Goal: Task Accomplishment & Management: Complete application form

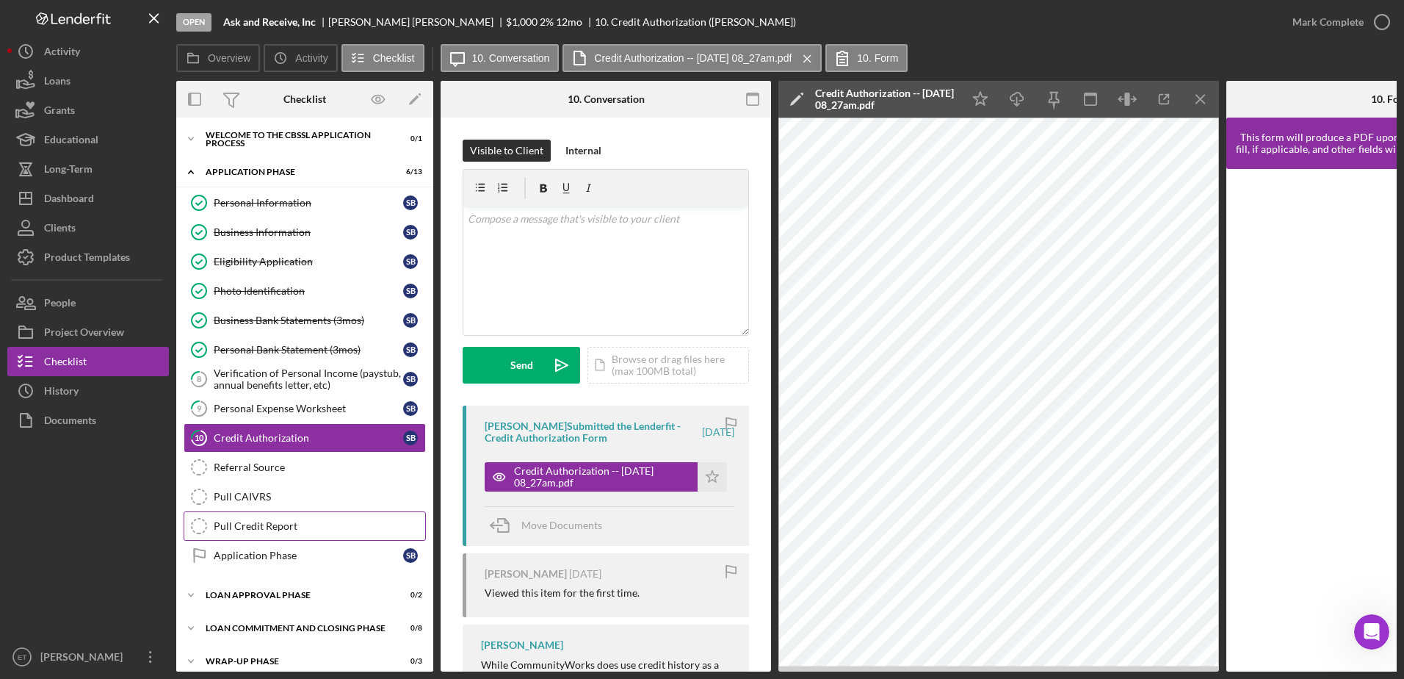
click at [267, 525] on div "Pull Credit Report" at bounding box center [320, 526] width 212 height 12
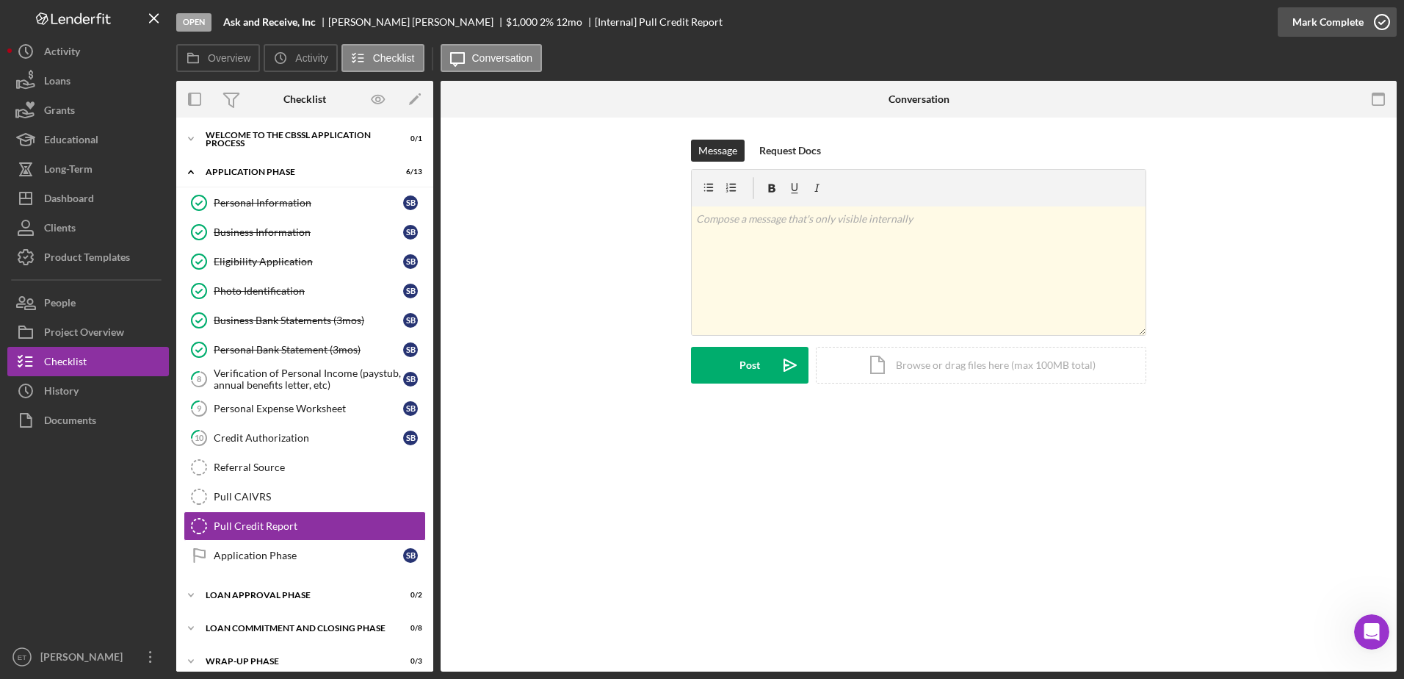
click at [1383, 26] on icon "button" at bounding box center [1382, 22] width 37 height 37
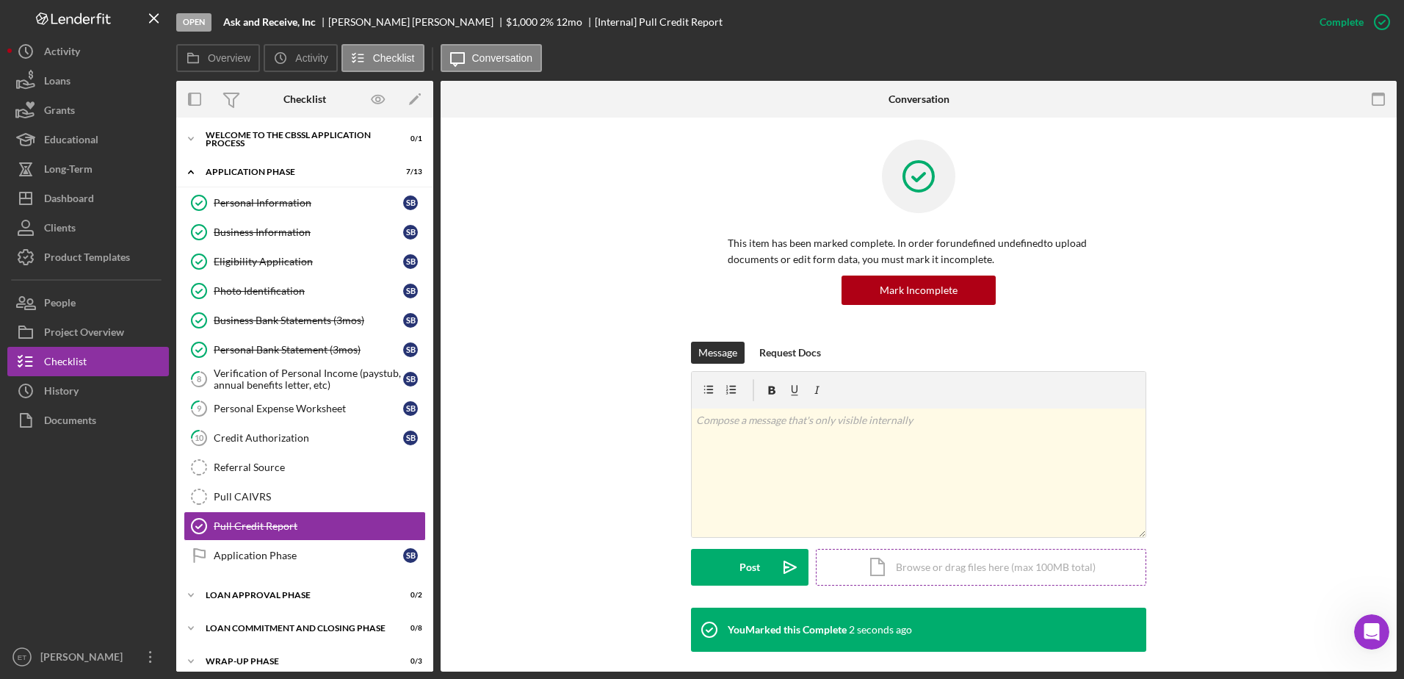
click at [930, 572] on div "Icon/Document Browse or drag files here (max 100MB total) Tap to choose files o…" at bounding box center [981, 567] width 330 height 37
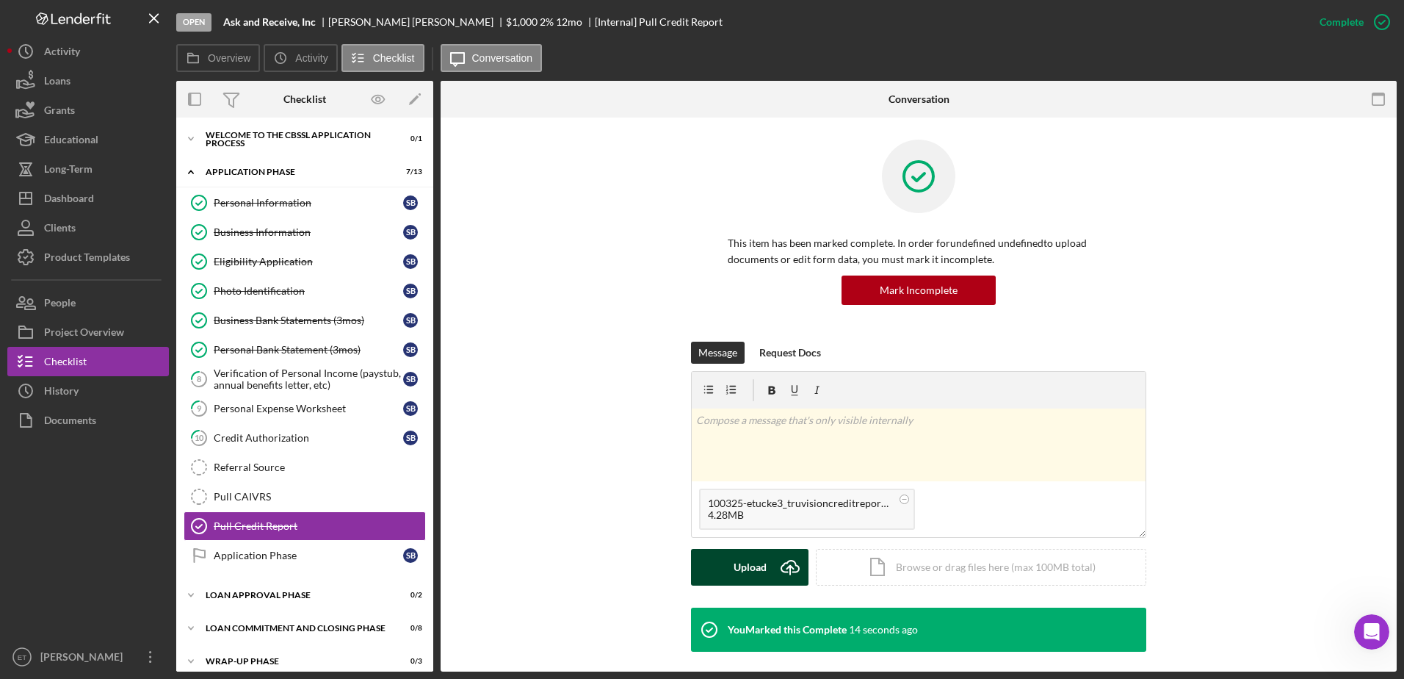
click at [753, 568] on div "Upload" at bounding box center [750, 567] width 33 height 37
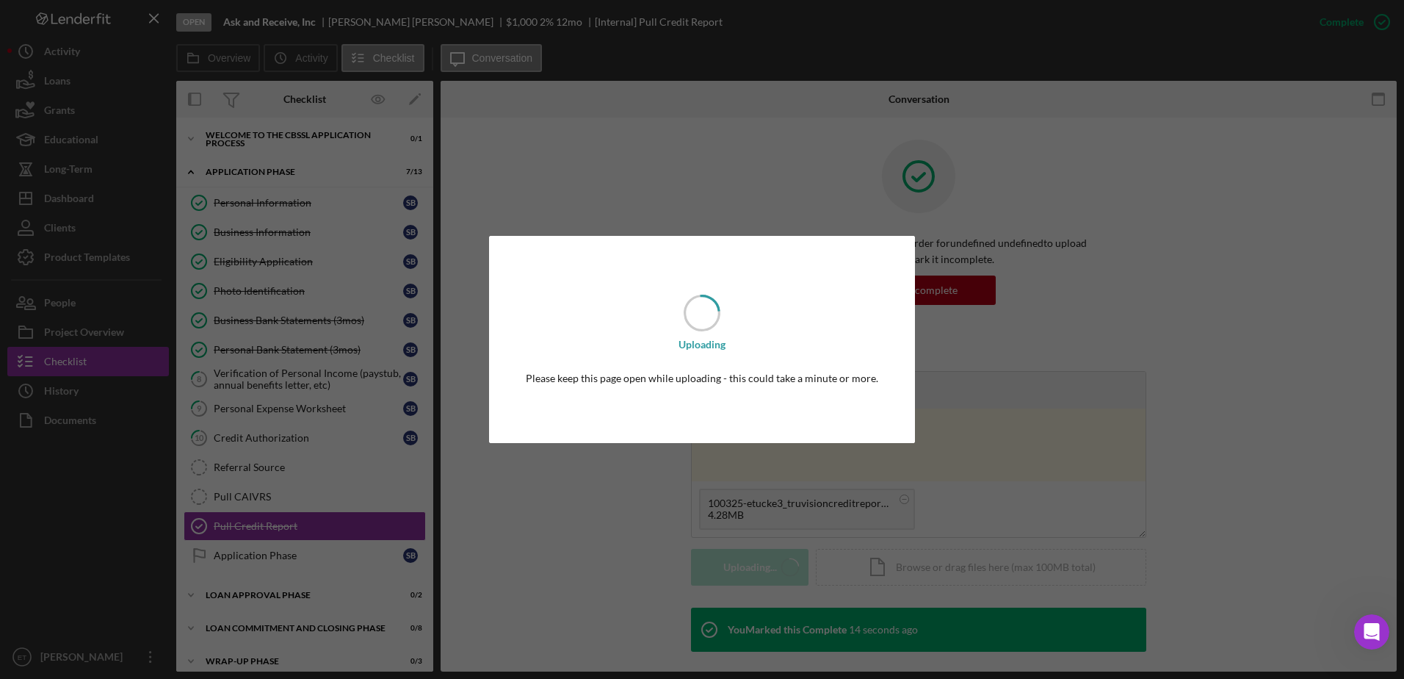
click at [753, 568] on body "Open Ask and Receive, Inc [PERSON_NAME] $1,000 $1,000 2 % 12 mo [Internal] Pull…" at bounding box center [702, 339] width 1404 height 679
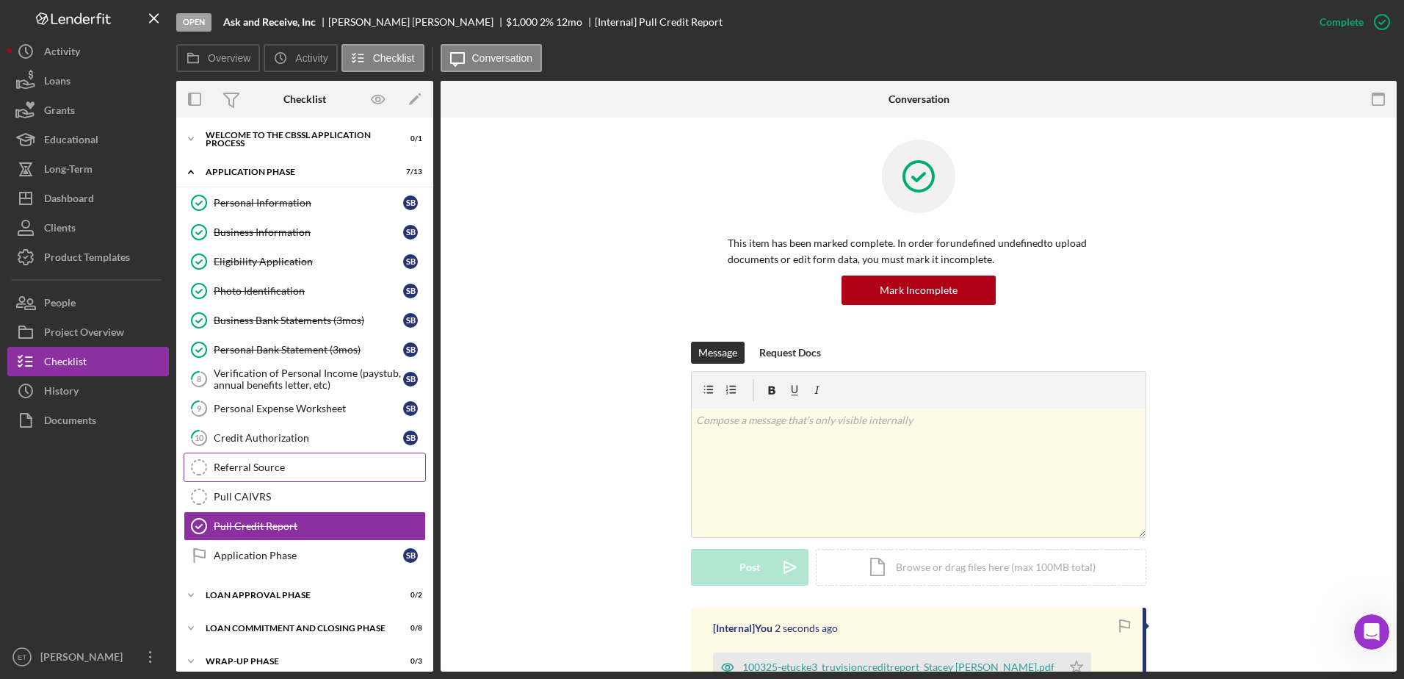
click at [237, 469] on div "Referral Source" at bounding box center [320, 467] width 212 height 12
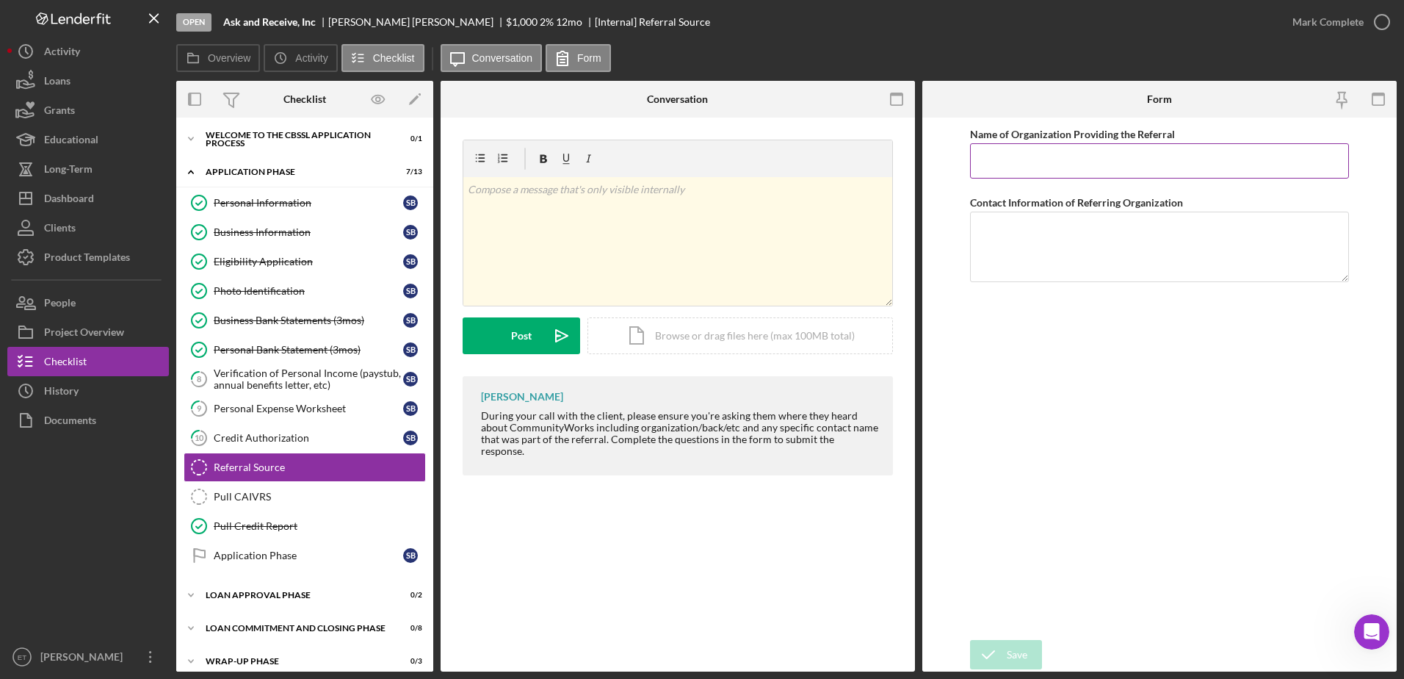
click at [1018, 165] on input "Name of Organization Providing the Referral" at bounding box center [1160, 160] width 380 height 35
type input "CW"
type textarea "[PERSON_NAME]"
click at [1012, 651] on div "Save" at bounding box center [1017, 654] width 21 height 29
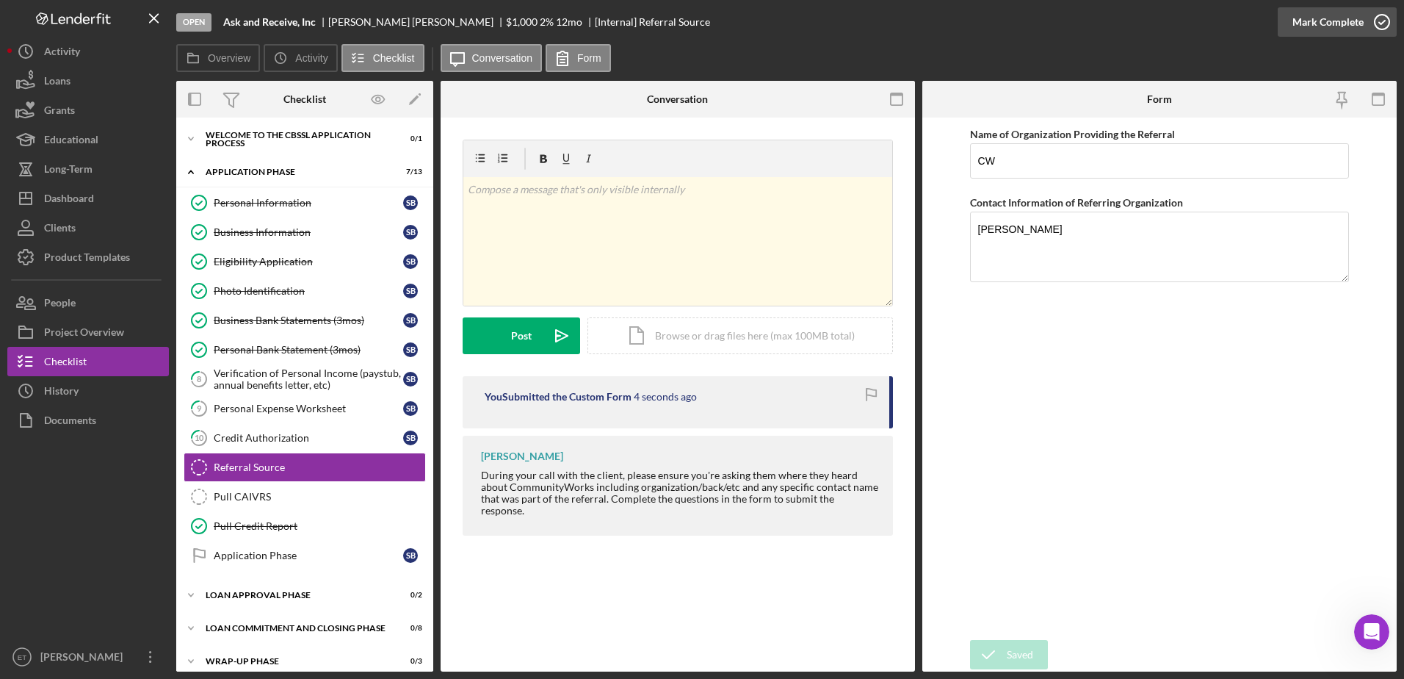
click at [1383, 21] on icon "button" at bounding box center [1382, 22] width 37 height 37
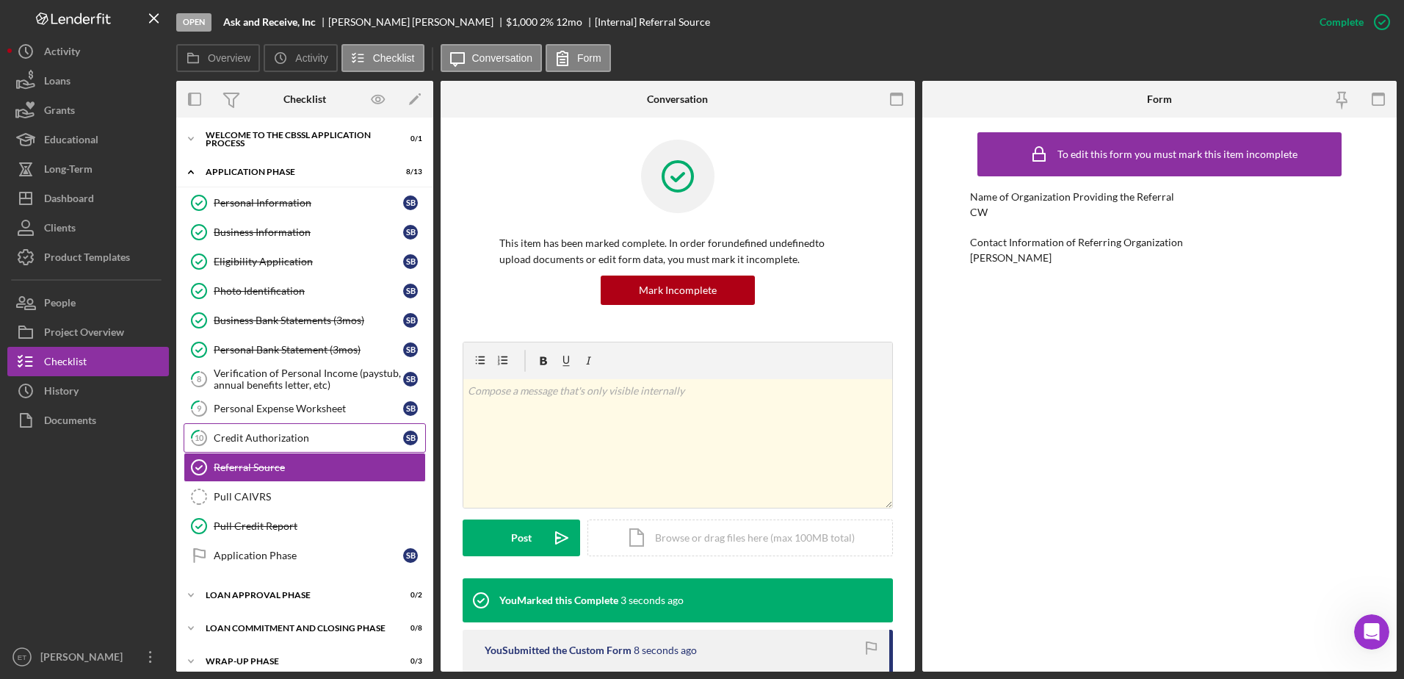
click at [264, 436] on div "Credit Authorization" at bounding box center [308, 438] width 189 height 12
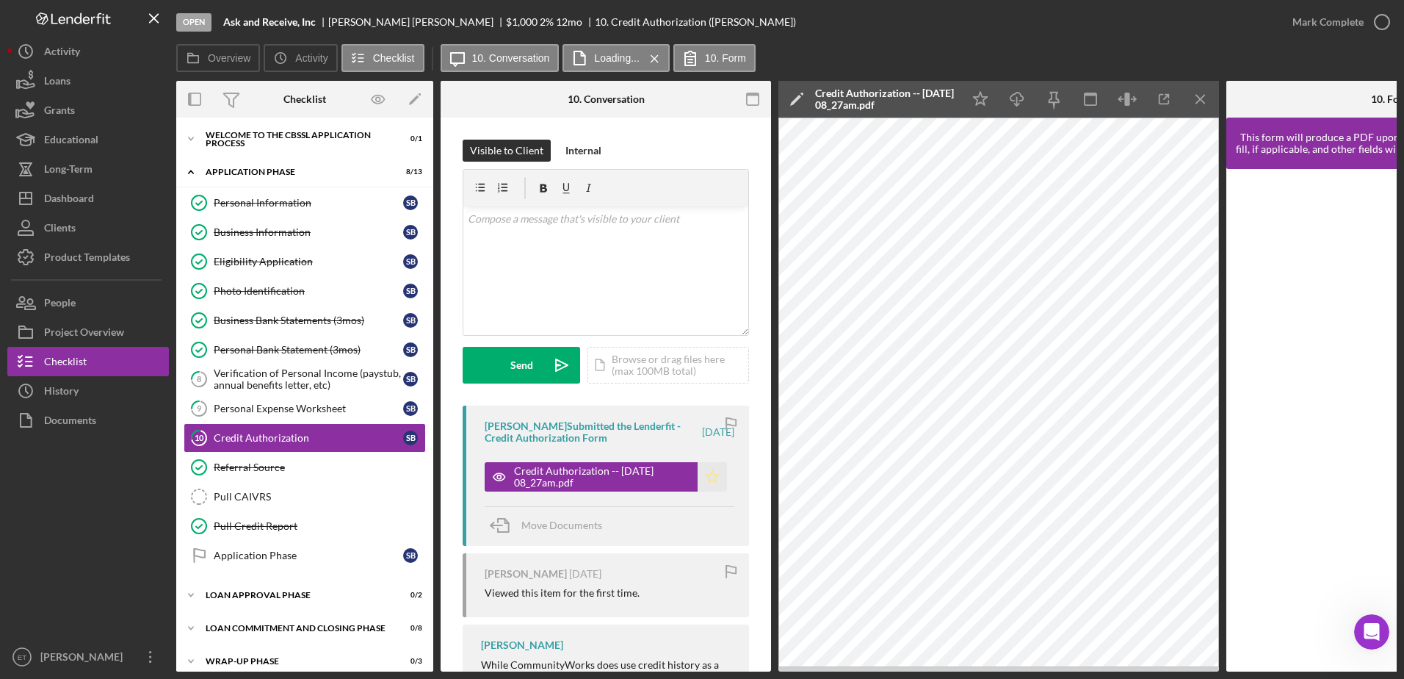
click at [708, 476] on icon "Icon/Star" at bounding box center [712, 476] width 29 height 29
click at [1379, 19] on icon "button" at bounding box center [1382, 22] width 37 height 37
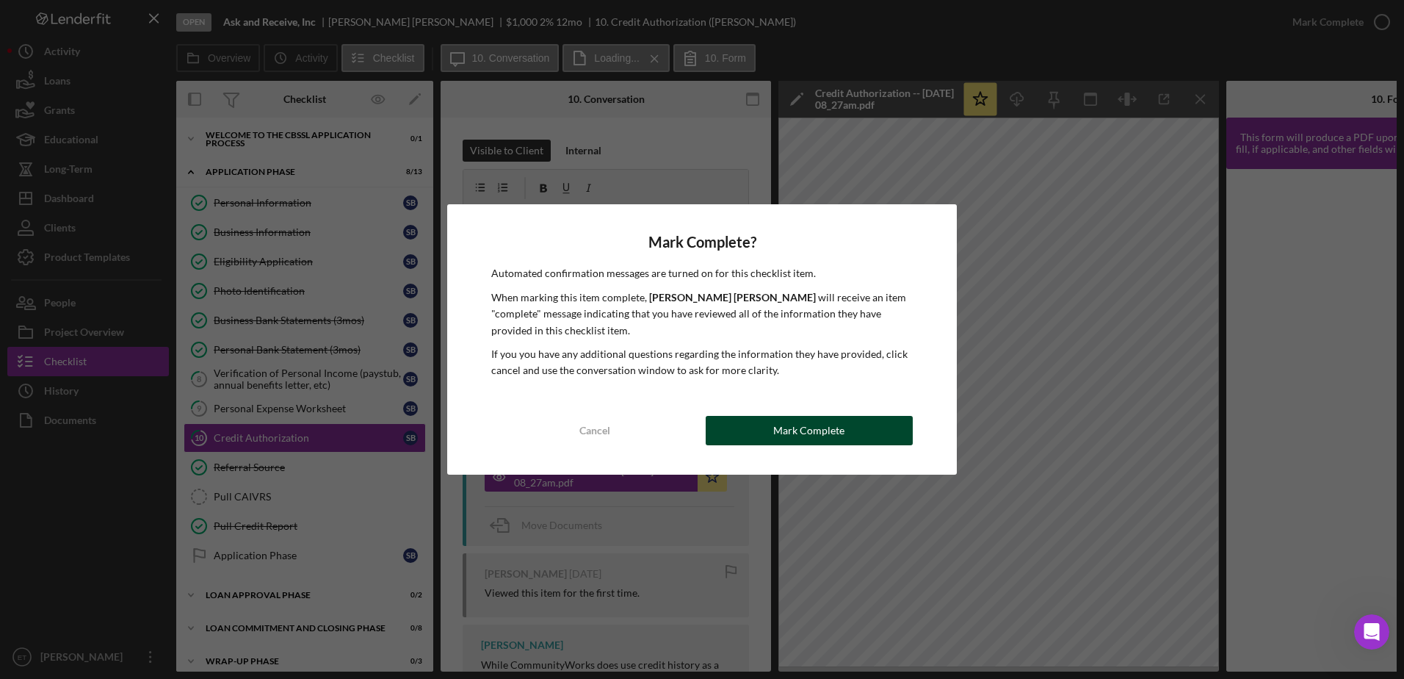
click at [878, 423] on button "Mark Complete" at bounding box center [809, 430] width 207 height 29
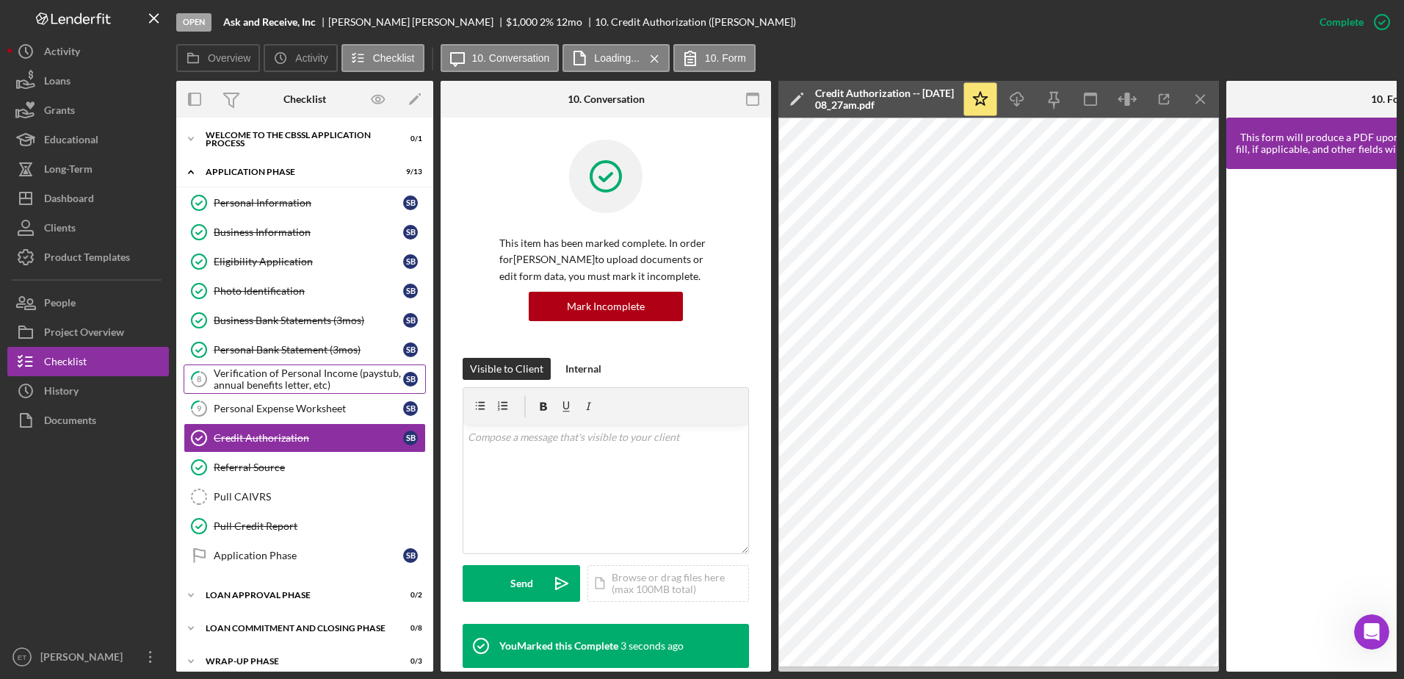
click at [267, 376] on div "Verification of Personal Income (paystub, annual benefits letter, etc)" at bounding box center [308, 379] width 189 height 24
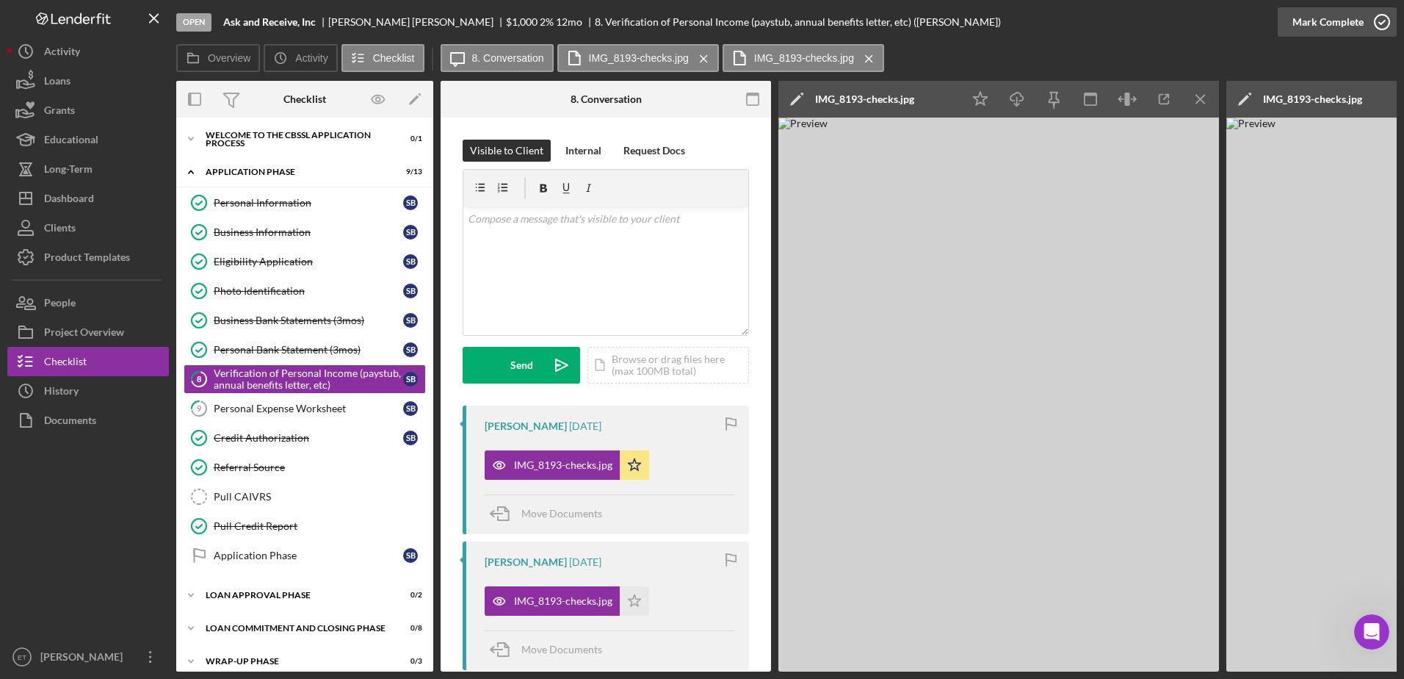
click at [1383, 19] on icon "button" at bounding box center [1382, 22] width 37 height 37
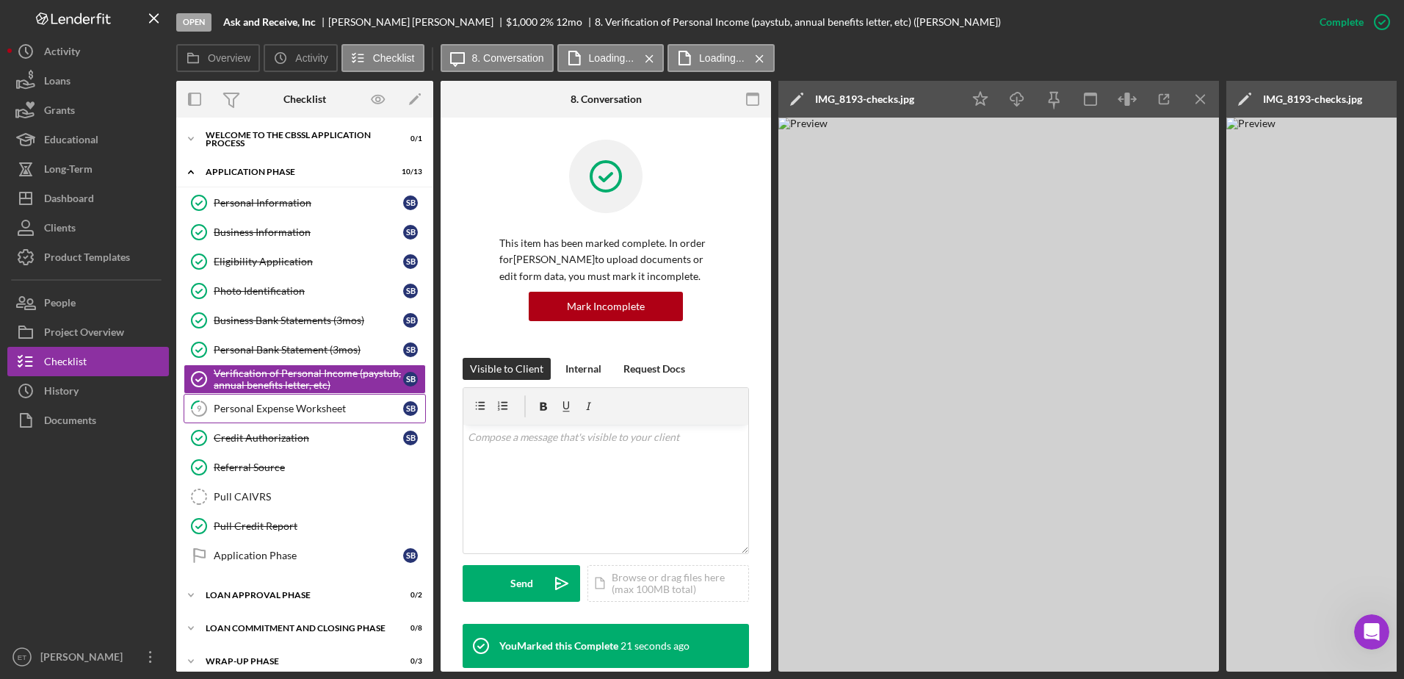
click at [257, 419] on link "9 Personal Expense Worksheet S B" at bounding box center [305, 408] width 242 height 29
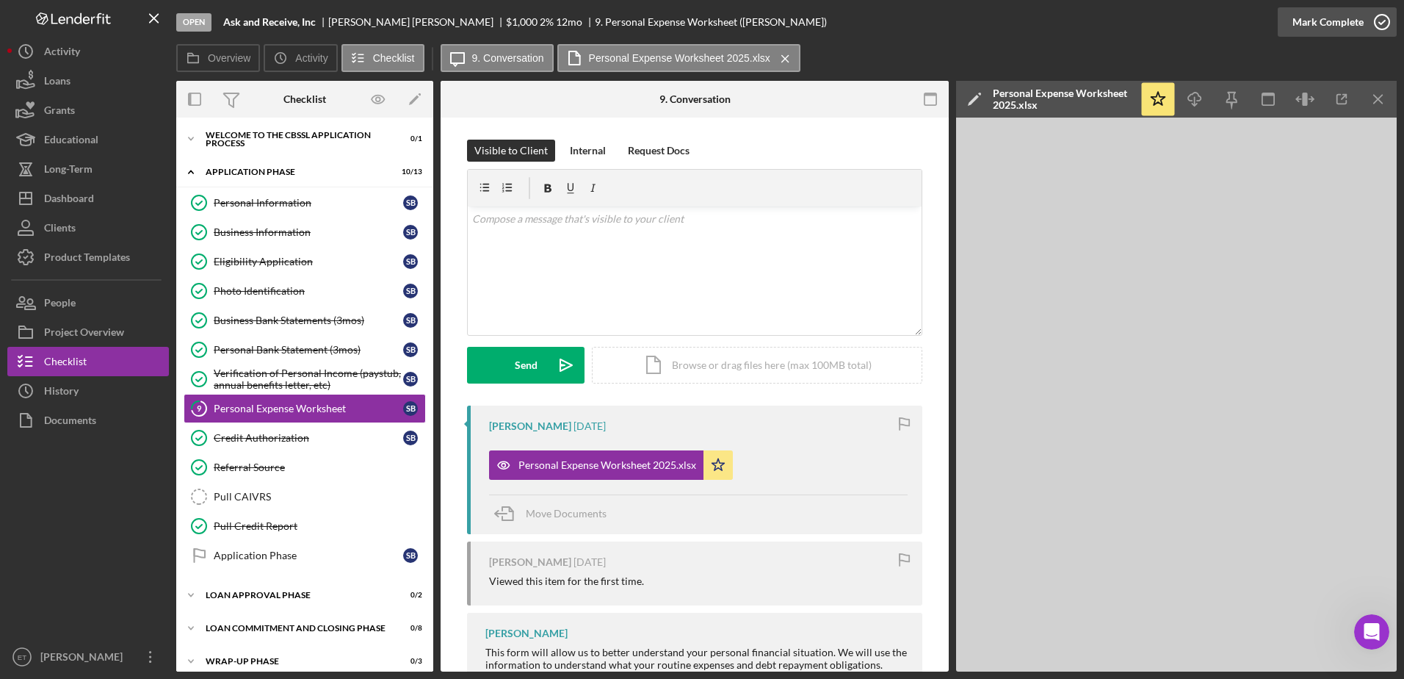
click at [1383, 24] on icon "button" at bounding box center [1382, 22] width 37 height 37
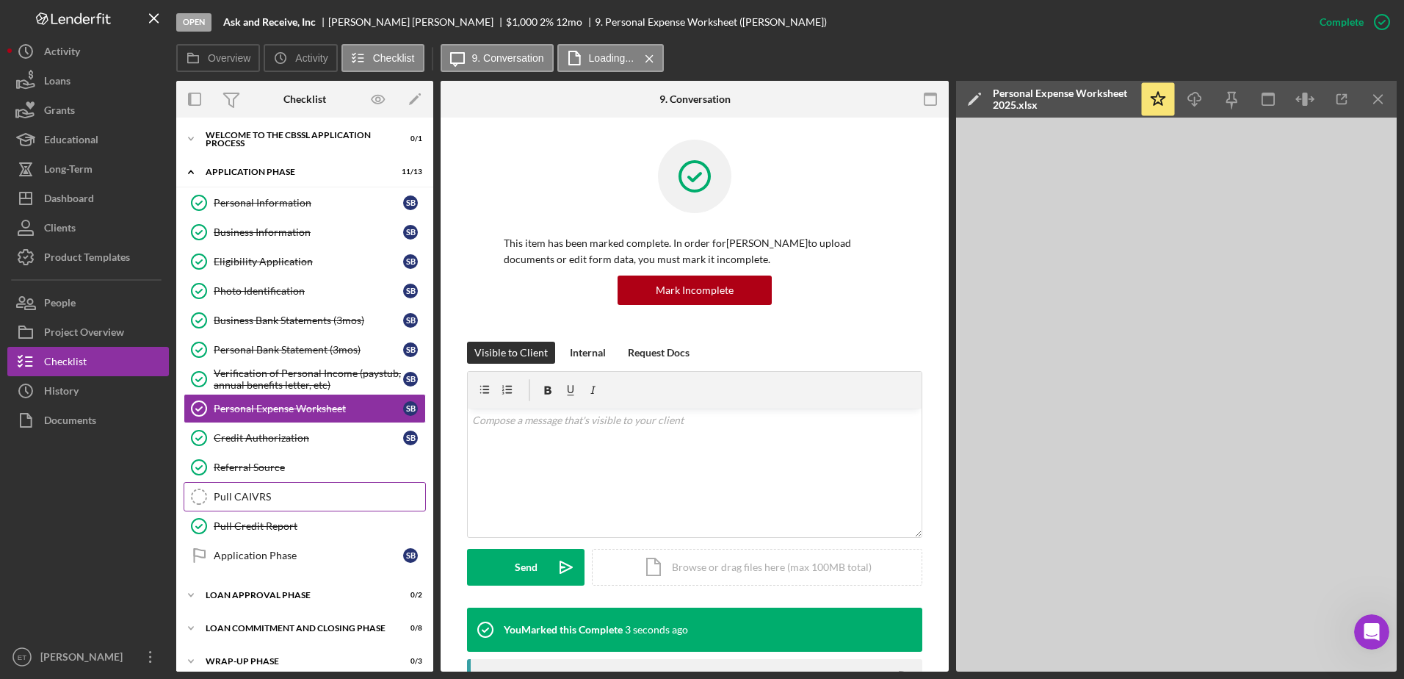
click at [243, 502] on div "Pull CAIVRS" at bounding box center [320, 497] width 212 height 12
